Goal: Download file/media

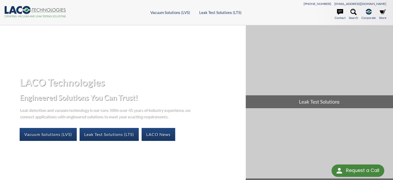
select select "Language Translate Widget"
click at [108, 136] on link "Leak Test Solutions (LTS)" at bounding box center [109, 134] width 59 height 13
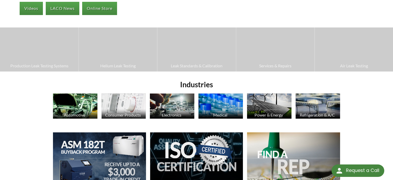
select select "Language Translate Widget"
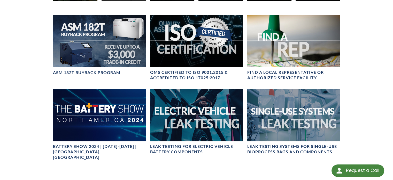
scroll to position [237, 0]
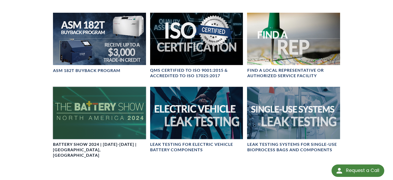
click at [114, 105] on div at bounding box center [99, 113] width 93 height 52
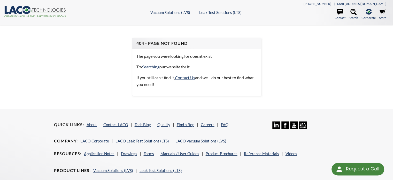
select select "Language Translate Widget"
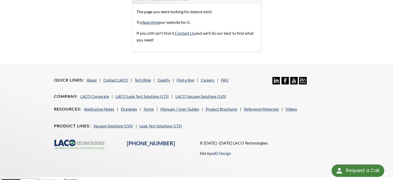
scroll to position [45, 0]
click at [145, 95] on link "LACO Leak Test Solutions (LTS)" at bounding box center [143, 96] width 54 height 5
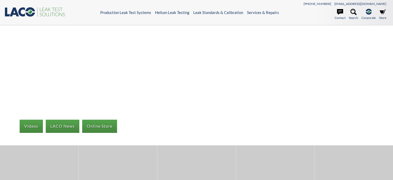
select select "Language Translate Widget"
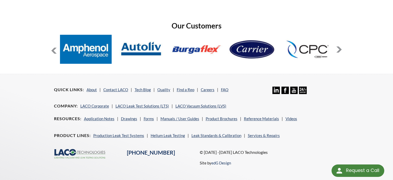
scroll to position [401, 0]
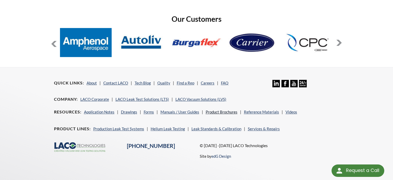
click at [222, 109] on link "Product Brochures" at bounding box center [222, 111] width 32 height 5
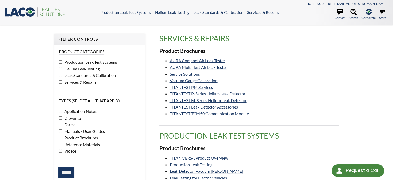
select select "Language Translate Widget"
click at [184, 80] on link "Vacuum Gauge Calibration" at bounding box center [194, 80] width 48 height 5
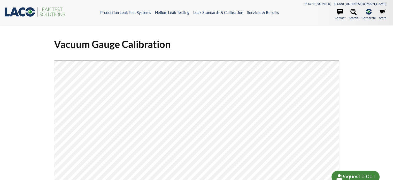
select select "Language Translate Widget"
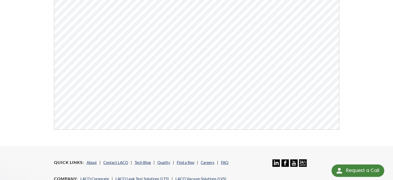
scroll to position [115, 0]
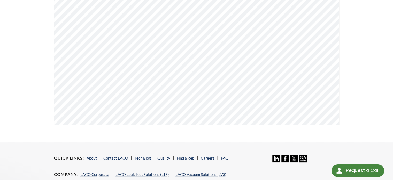
drag, startPoint x: 341, startPoint y: 94, endPoint x: 74, endPoint y: 136, distance: 270.2
click at [74, 136] on div "Vacuum Gauge Calibration Click Here To Download" at bounding box center [196, 26] width 393 height 232
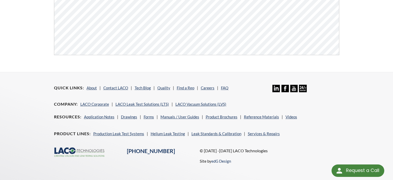
scroll to position [194, 0]
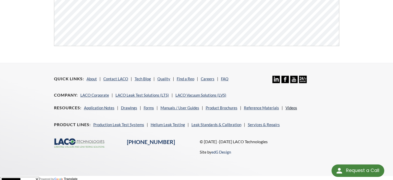
click at [290, 106] on link "Videos" at bounding box center [292, 107] width 12 height 5
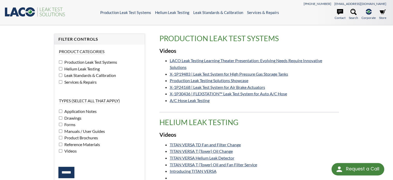
select select "Language Translate Widget"
